Goal: Transaction & Acquisition: Purchase product/service

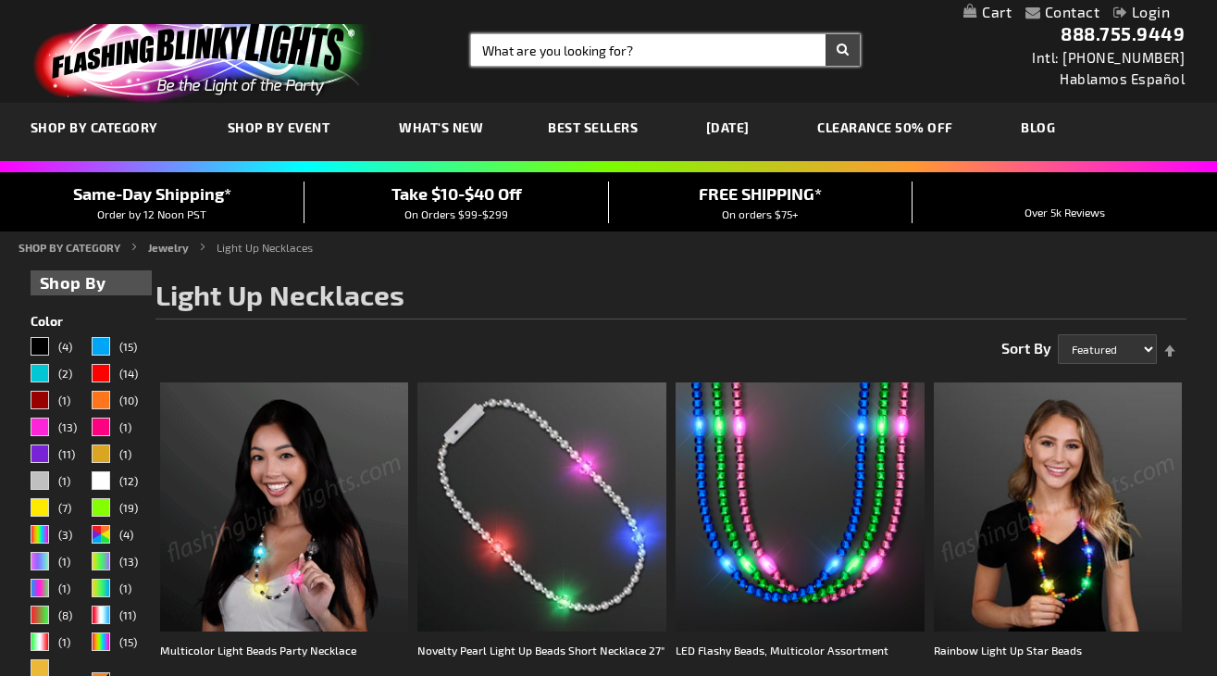
click at [493, 44] on input "Search" at bounding box center [665, 49] width 389 height 31
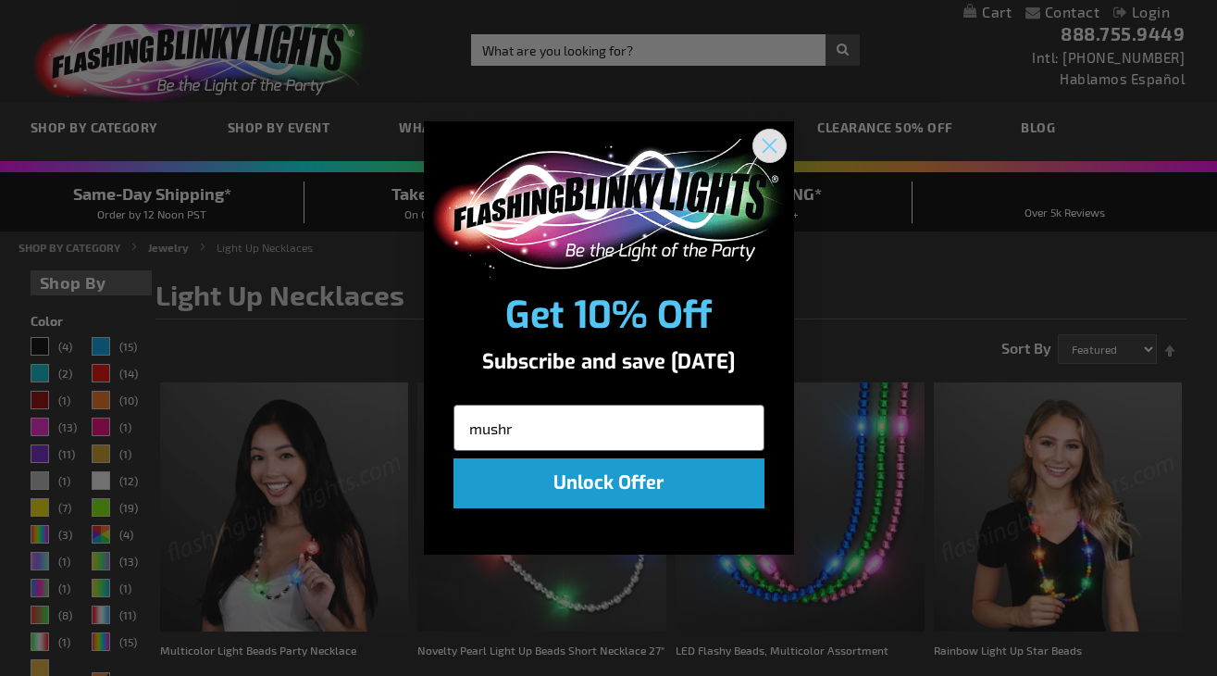
type input "mushr"
click at [762, 156] on circle "Close dialog" at bounding box center [768, 145] width 31 height 31
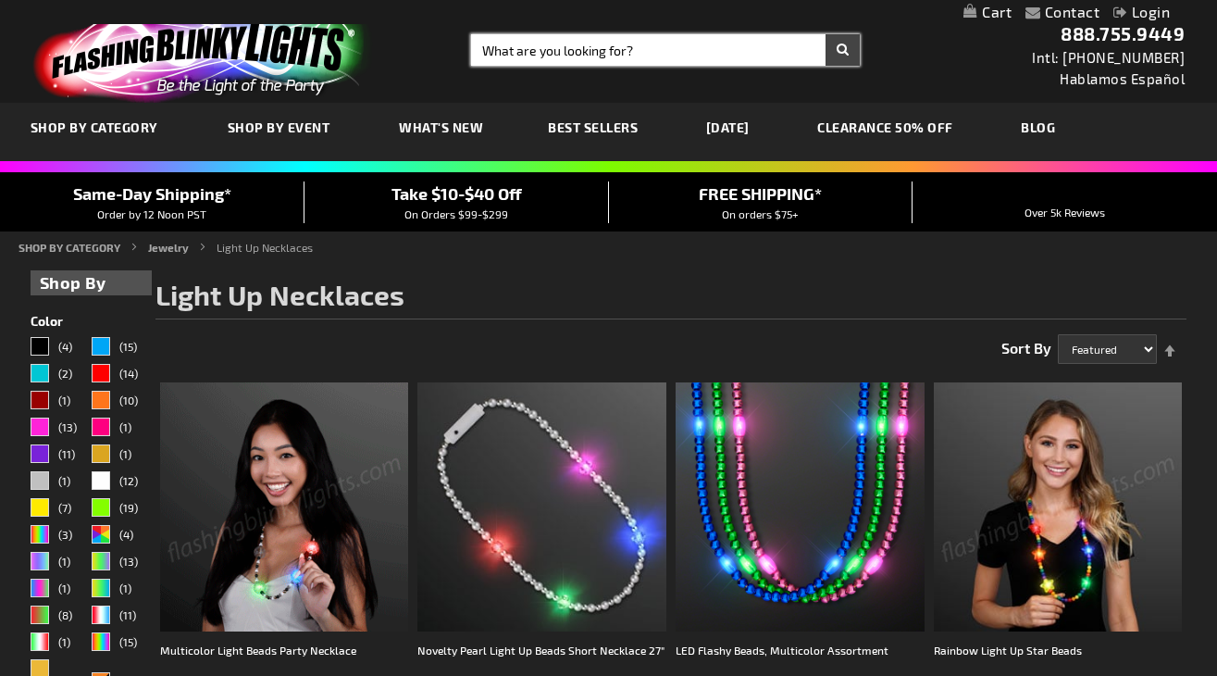
click at [685, 63] on input "Search" at bounding box center [665, 49] width 389 height 31
click at [687, 47] on input "Search" at bounding box center [665, 49] width 389 height 31
type input "mushroom"
click at [826, 34] on button "Search" at bounding box center [843, 49] width 34 height 31
